Goal: Task Accomplishment & Management: Manage account settings

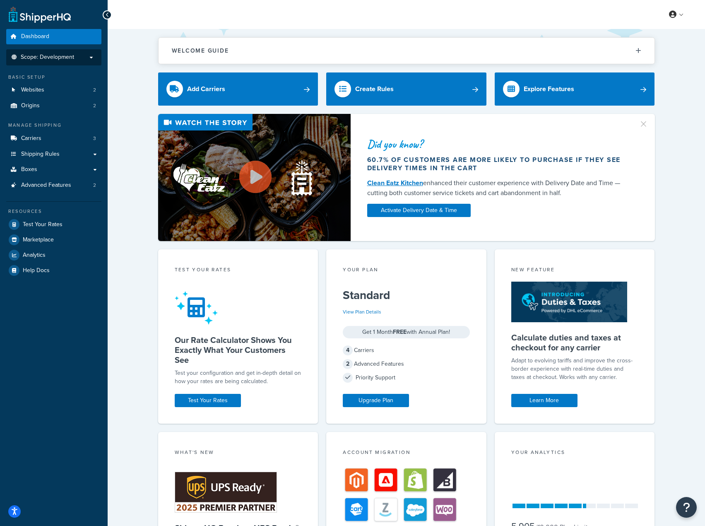
click at [58, 54] on span "Scope: Development" at bounding box center [47, 57] width 53 height 7
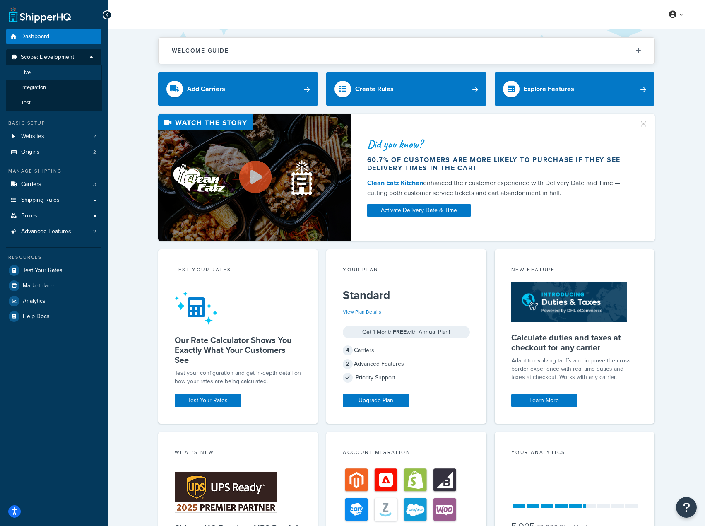
click at [58, 70] on li "Live" at bounding box center [54, 72] width 96 height 15
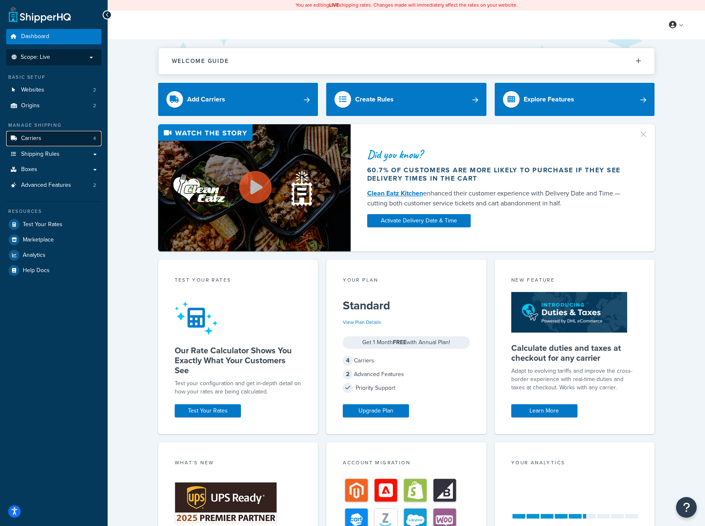
click at [80, 131] on link "Carriers 4" at bounding box center [53, 138] width 95 height 15
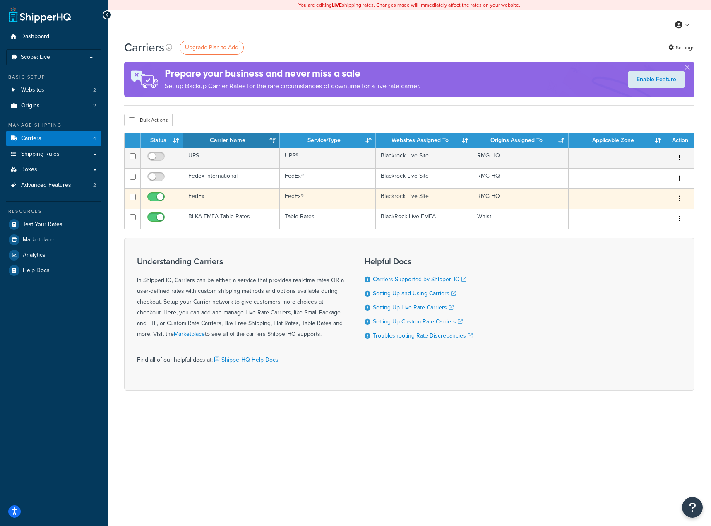
click at [682, 195] on button "button" at bounding box center [680, 198] width 12 height 13
click at [651, 212] on link "Edit" at bounding box center [646, 215] width 65 height 17
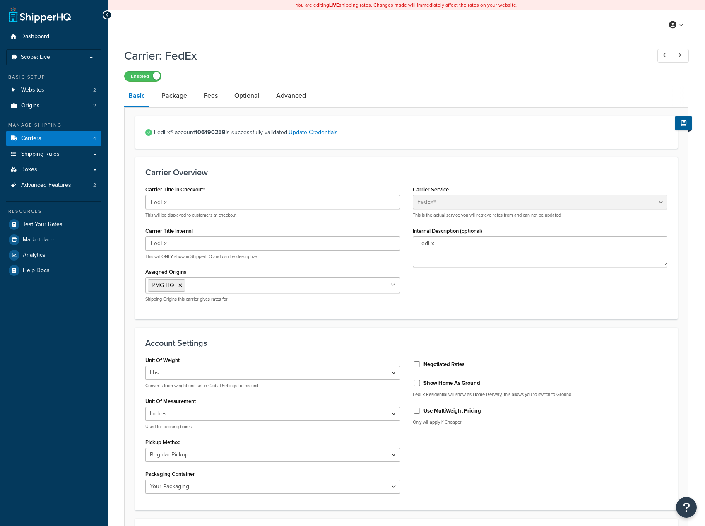
select select "fedEx"
select select "REGULAR_PICKUP"
select select "YOUR_PACKAGING"
click at [39, 38] on span "Dashboard" at bounding box center [35, 36] width 28 height 7
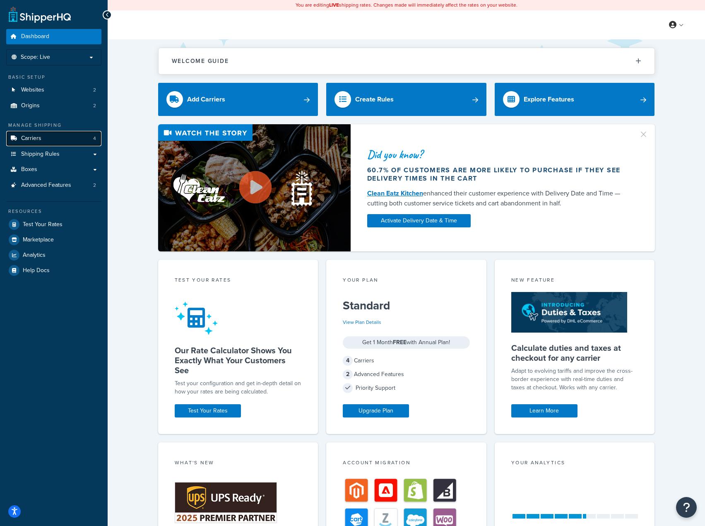
click at [45, 134] on link "Carriers 4" at bounding box center [53, 138] width 95 height 15
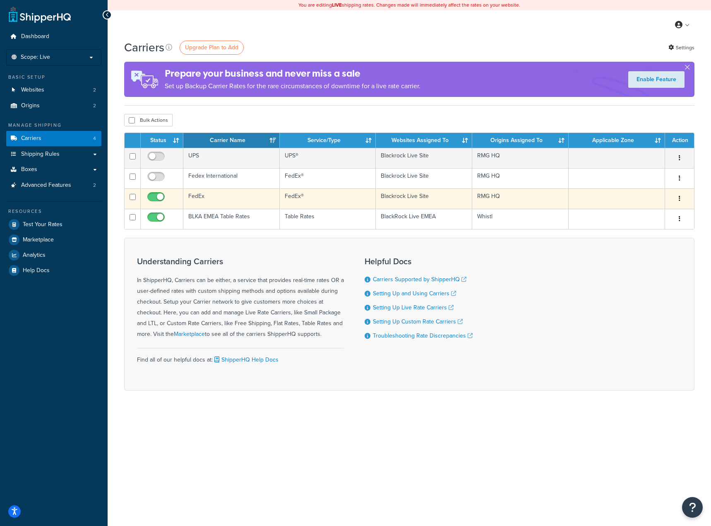
click at [678, 199] on button "button" at bounding box center [680, 198] width 12 height 13
click at [658, 212] on link "Edit" at bounding box center [646, 215] width 65 height 17
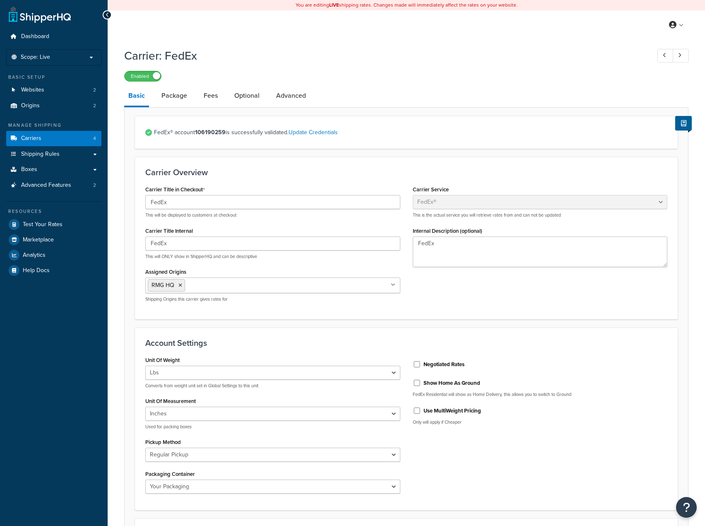
select select "fedEx"
select select "REGULAR_PICKUP"
select select "YOUR_PACKAGING"
click at [170, 96] on link "Package" at bounding box center [174, 96] width 34 height 20
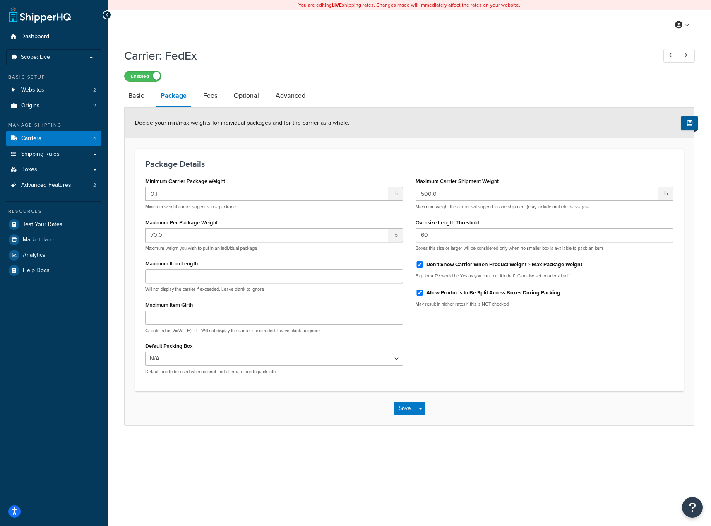
click at [222, 92] on li "Fees" at bounding box center [214, 96] width 31 height 20
click at [214, 94] on link "Fees" at bounding box center [210, 96] width 22 height 20
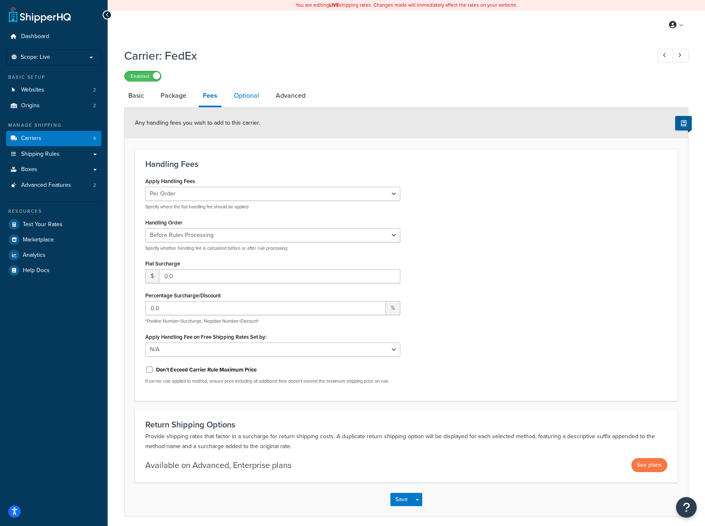
click at [246, 96] on link "Optional" at bounding box center [247, 96] width 34 height 20
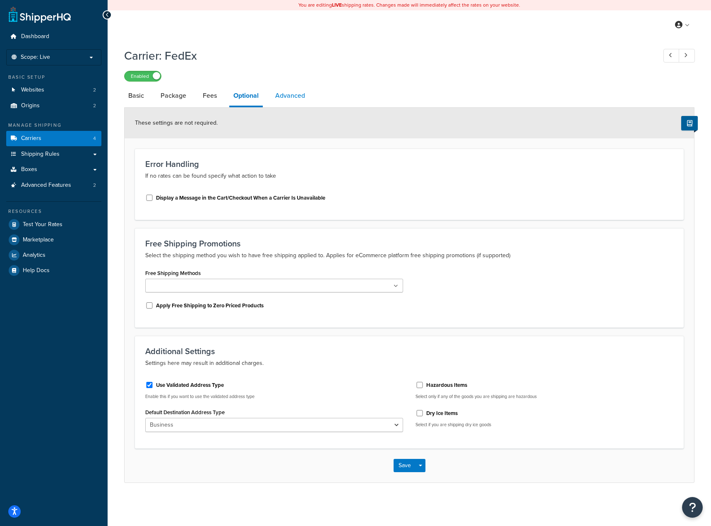
click at [281, 95] on link "Advanced" at bounding box center [290, 96] width 38 height 20
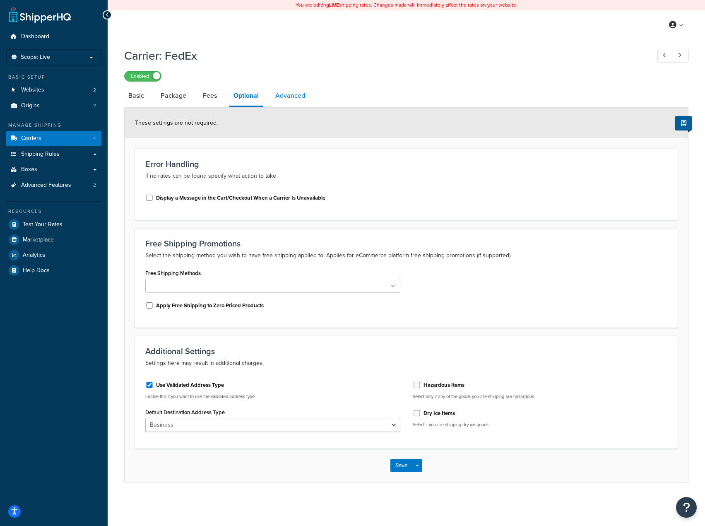
select select "false"
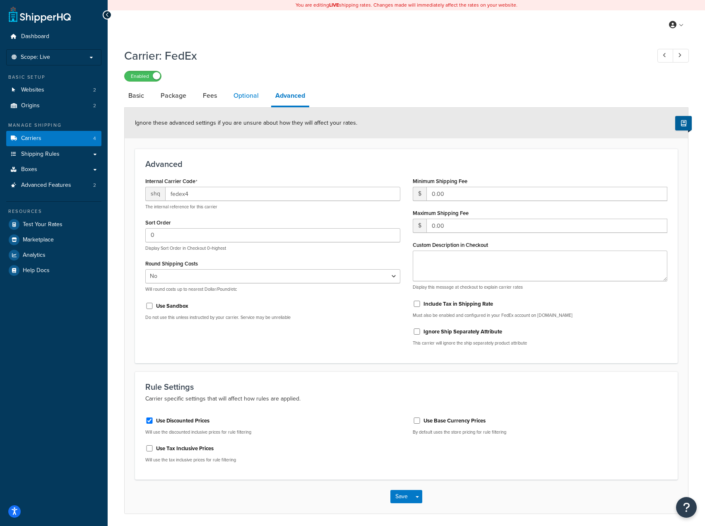
click at [238, 99] on link "Optional" at bounding box center [246, 96] width 34 height 20
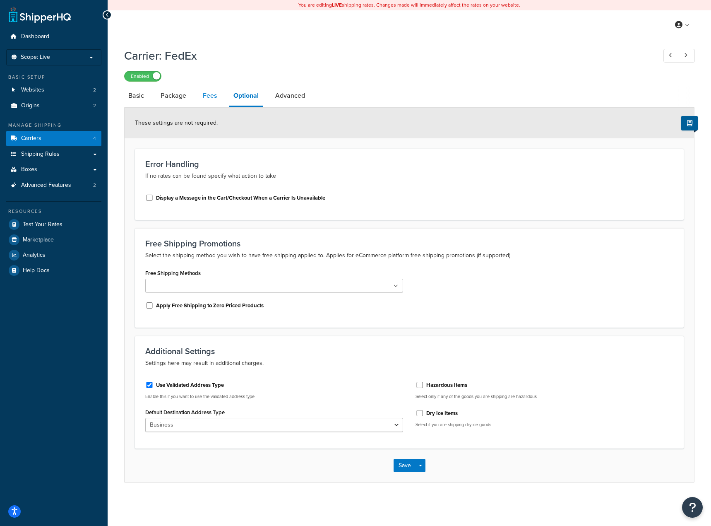
click at [205, 94] on link "Fees" at bounding box center [210, 96] width 22 height 20
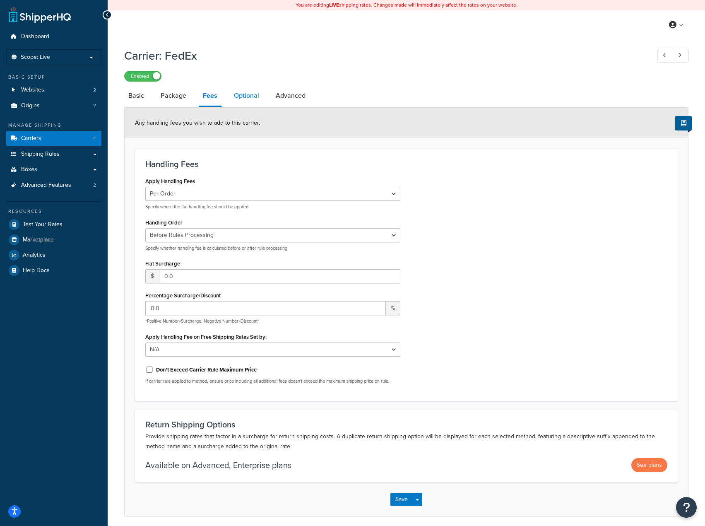
click at [230, 93] on link "Optional" at bounding box center [247, 96] width 34 height 20
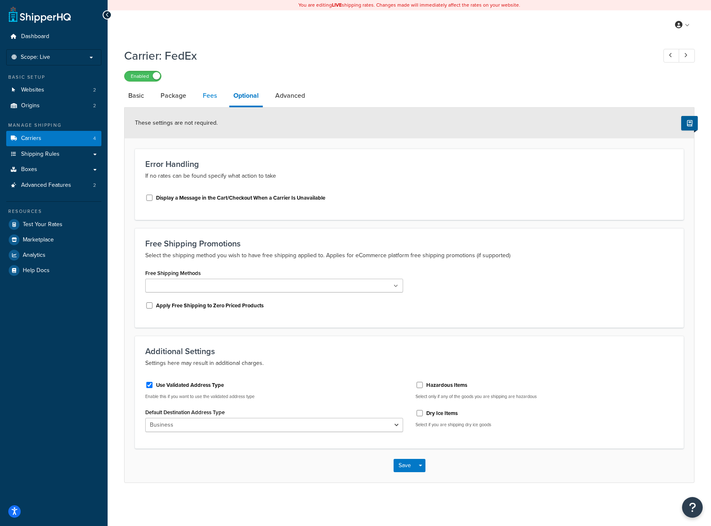
click at [202, 96] on link "Fees" at bounding box center [210, 96] width 22 height 20
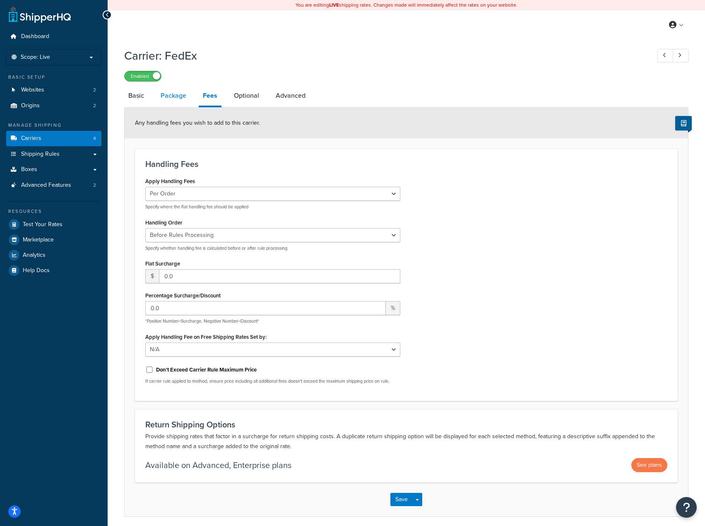
click at [180, 96] on link "Package" at bounding box center [174, 96] width 34 height 20
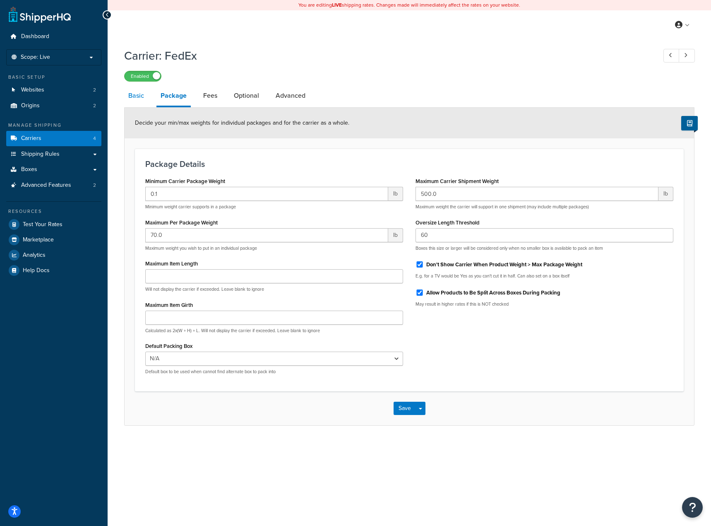
click at [138, 94] on link "Basic" at bounding box center [136, 96] width 24 height 20
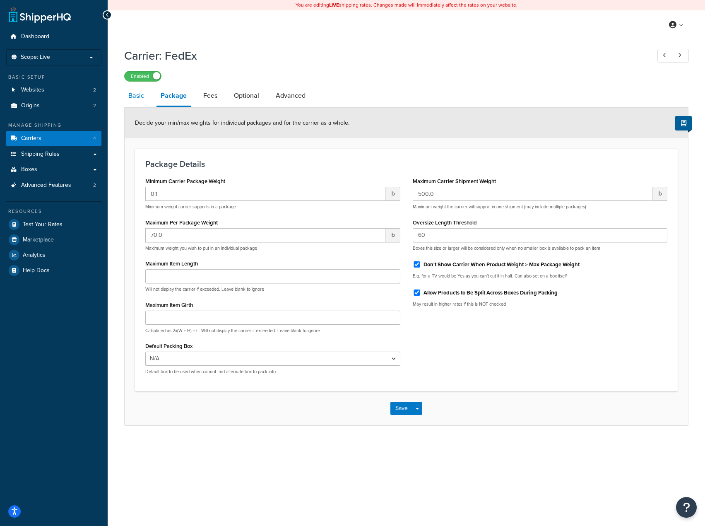
select select "fedEx"
select select "REGULAR_PICKUP"
select select "YOUR_PACKAGING"
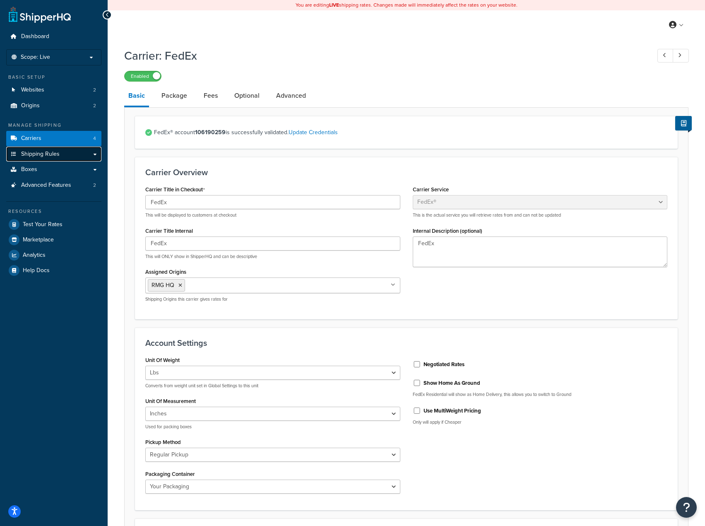
click at [89, 155] on link "Shipping Rules" at bounding box center [53, 154] width 95 height 15
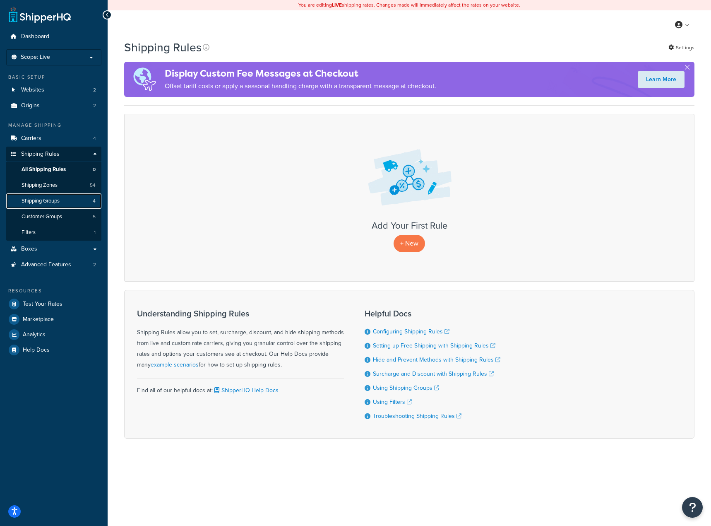
click at [75, 201] on link "Shipping Groups 4" at bounding box center [53, 200] width 95 height 15
